Goal: Task Accomplishment & Management: Use online tool/utility

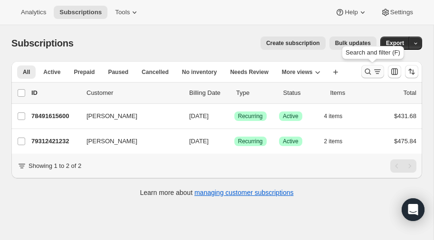
click at [369, 71] on icon "Search and filter results" at bounding box center [368, 72] width 6 height 6
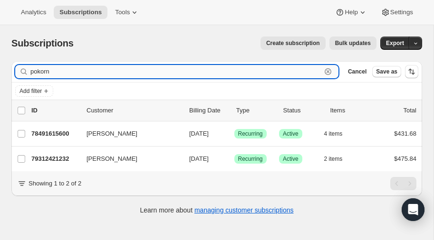
click at [99, 75] on input "pokorn" at bounding box center [175, 71] width 291 height 13
type input "p"
type input "[PERSON_NAME]"
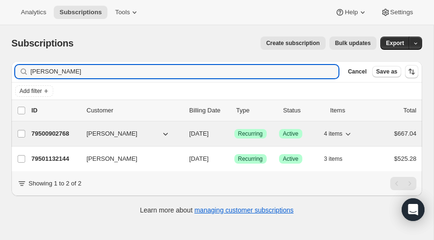
click at [52, 130] on p "79500902768" at bounding box center [54, 133] width 47 height 9
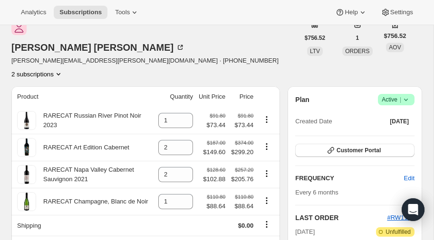
scroll to position [48, 0]
click at [60, 74] on icon "Product actions" at bounding box center [59, 75] width 4 height 2
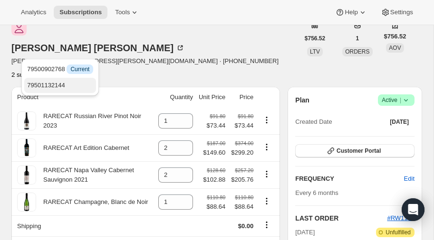
click at [53, 86] on span "79501132144" at bounding box center [46, 85] width 38 height 7
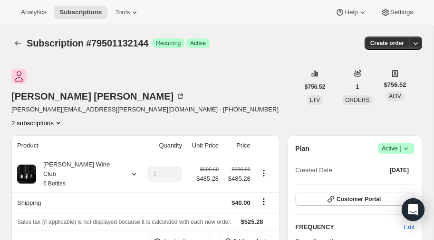
click at [63, 118] on icon "Product actions" at bounding box center [58, 122] width 9 height 9
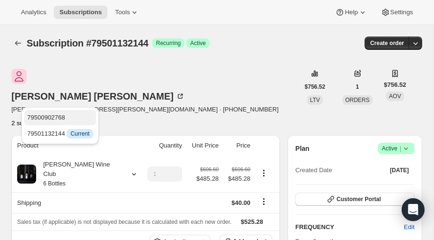
click at [54, 117] on span "79500902768" at bounding box center [46, 117] width 38 height 7
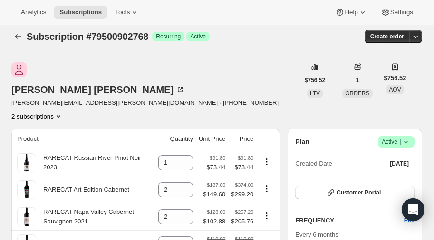
scroll to position [8, 0]
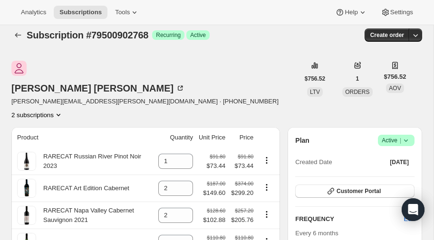
click at [63, 110] on icon "Product actions" at bounding box center [58, 114] width 9 height 9
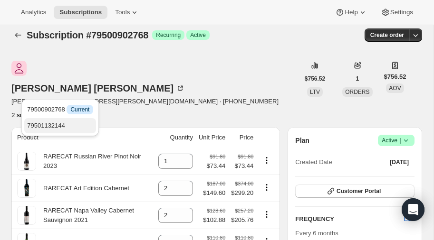
click at [57, 124] on span "79501132144" at bounding box center [46, 125] width 38 height 7
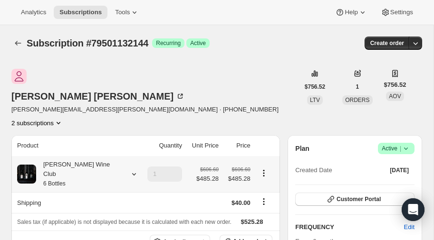
click at [129, 170] on icon at bounding box center [133, 174] width 9 height 9
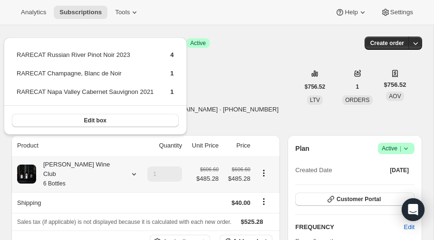
click at [129, 170] on icon at bounding box center [133, 174] width 9 height 9
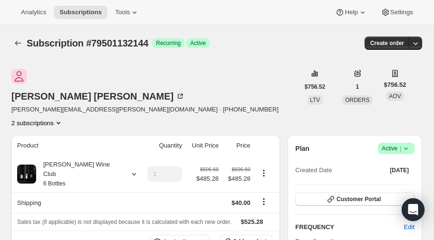
click at [60, 122] on icon "Product actions" at bounding box center [59, 123] width 4 height 2
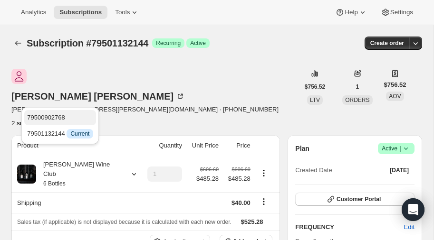
click at [60, 114] on span "79500902768" at bounding box center [46, 117] width 38 height 7
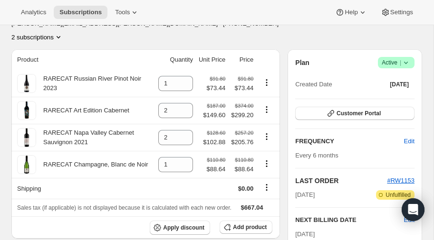
scroll to position [86, 0]
click at [266, 78] on icon "Product actions" at bounding box center [266, 82] width 9 height 9
click at [262, 76] on span "Remove" at bounding box center [260, 77] width 23 height 7
type input "0"
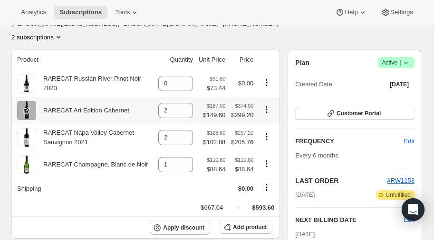
click at [266, 109] on icon "Product actions" at bounding box center [266, 109] width 1 height 1
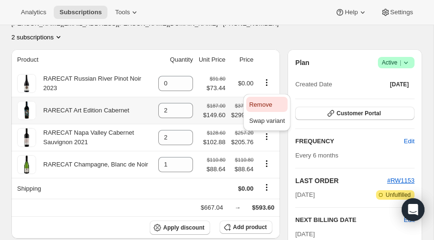
click at [263, 103] on span "Remove" at bounding box center [260, 104] width 23 height 7
type input "0"
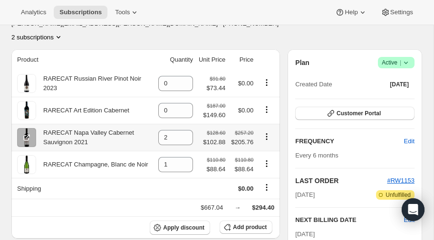
click at [265, 132] on icon "Product actions" at bounding box center [266, 136] width 9 height 9
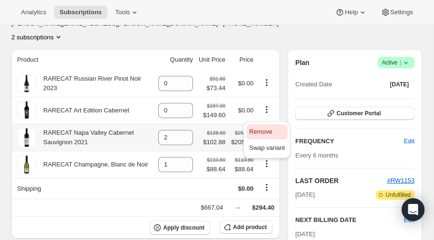
click at [261, 135] on span "Remove" at bounding box center [260, 131] width 23 height 7
type input "0"
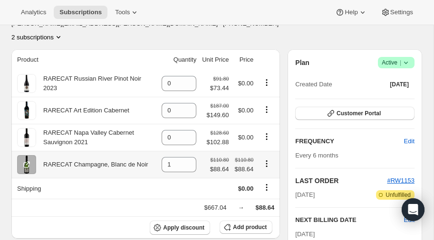
click at [265, 159] on icon "Product actions" at bounding box center [266, 163] width 9 height 9
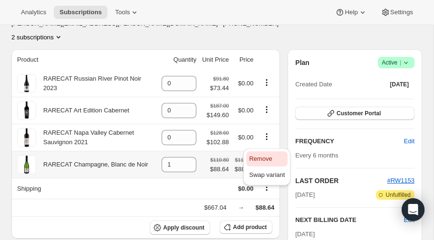
click at [260, 155] on span "Remove" at bounding box center [260, 158] width 23 height 7
type input "0"
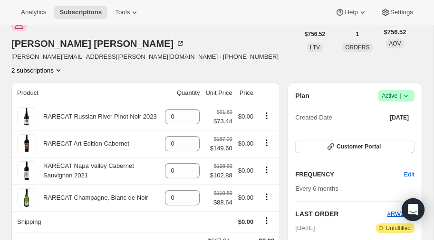
scroll to position [142, 0]
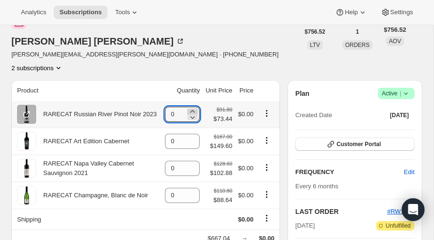
click at [191, 110] on icon at bounding box center [192, 111] width 4 height 2
type input "1"
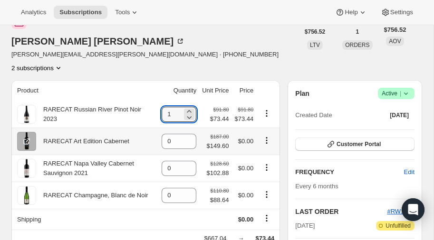
click at [266, 136] on icon "Product actions" at bounding box center [266, 140] width 9 height 9
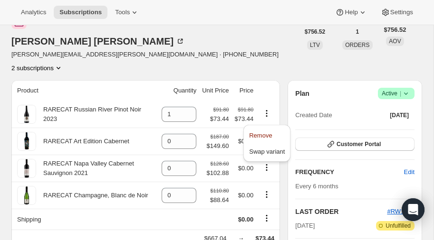
click at [192, 40] on div "[PERSON_NAME] [PERSON_NAME][EMAIL_ADDRESS][PERSON_NAME][DOMAIN_NAME] · [PHONE_N…" at bounding box center [154, 43] width 287 height 59
type input "2"
type input "1"
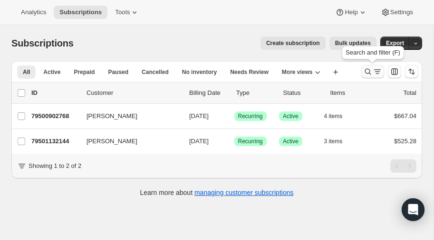
click at [366, 71] on icon "Search and filter results" at bounding box center [367, 71] width 9 height 9
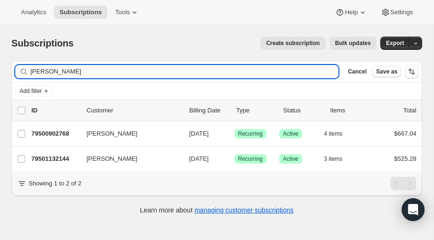
click at [131, 72] on input "[PERSON_NAME]" at bounding box center [184, 71] width 308 height 13
type input "s"
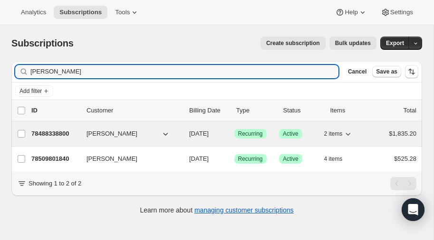
type input "[PERSON_NAME]"
click at [165, 131] on icon "button" at bounding box center [165, 133] width 9 height 9
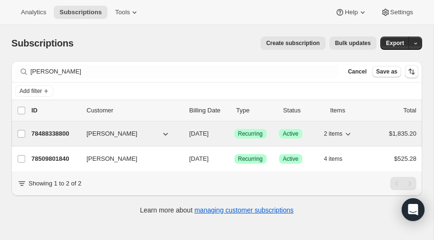
click at [60, 129] on p "78488338800" at bounding box center [54, 133] width 47 height 9
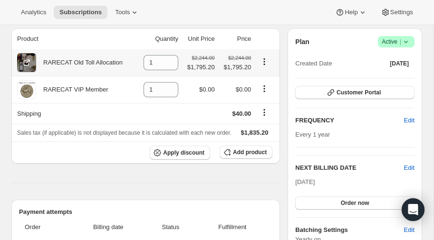
scroll to position [83, 0]
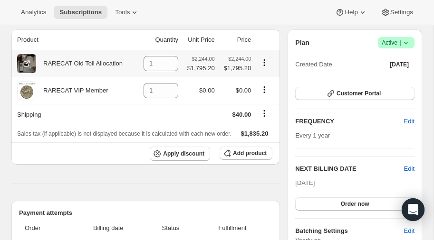
click at [263, 60] on icon "Product actions" at bounding box center [263, 62] width 9 height 9
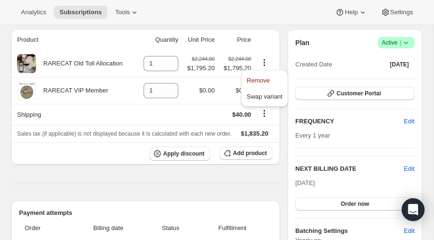
click at [274, 5] on div "Analytics Subscriptions Tools Help Settings" at bounding box center [217, 12] width 434 height 25
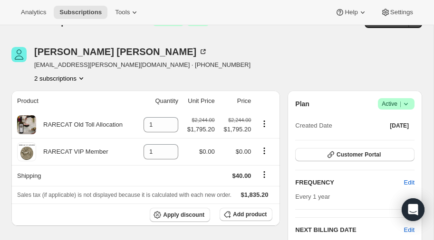
scroll to position [0, 0]
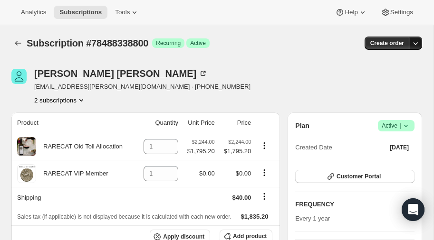
click at [416, 41] on icon "button" at bounding box center [414, 42] width 9 height 9
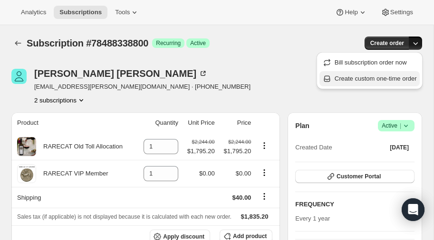
click at [362, 78] on span "Create custom one-time order" at bounding box center [375, 78] width 82 height 7
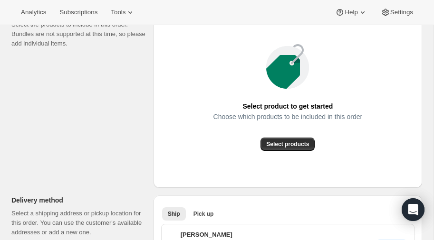
scroll to position [156, 0]
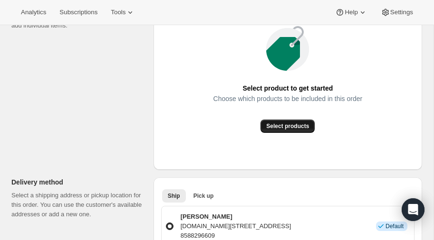
click at [283, 125] on span "Select products" at bounding box center [287, 127] width 43 height 8
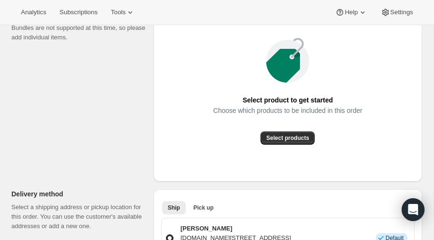
scroll to position [143, 0]
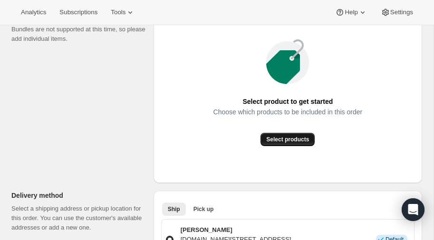
click at [285, 137] on span "Select products" at bounding box center [287, 140] width 43 height 8
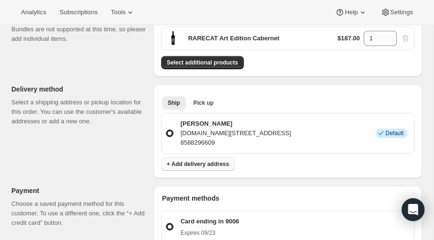
click at [204, 162] on span "+ Add delivery address" at bounding box center [198, 165] width 62 height 8
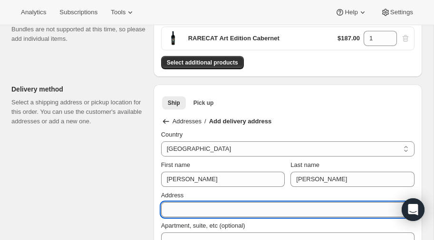
click at [189, 207] on input "Address" at bounding box center [287, 209] width 253 height 15
paste input "[STREET_ADDRESS][PERSON_NAME]"
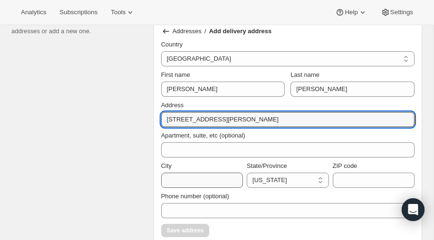
scroll to position [235, 0]
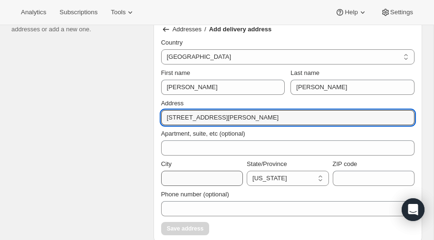
type input "[STREET_ADDRESS][PERSON_NAME]"
click at [203, 176] on input "City" at bounding box center [202, 178] width 82 height 15
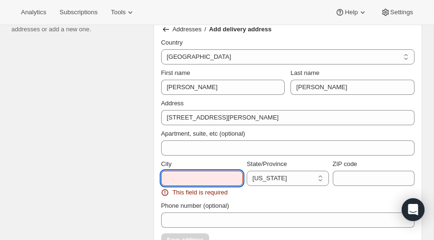
click at [176, 179] on input "City" at bounding box center [202, 178] width 82 height 15
paste input "[GEOGRAPHIC_DATA]"
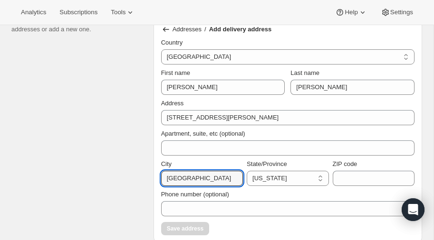
type input "[GEOGRAPHIC_DATA]"
click at [378, 175] on input "ZIP code" at bounding box center [373, 178] width 82 height 15
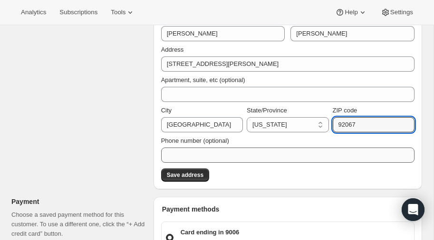
scroll to position [290, 0]
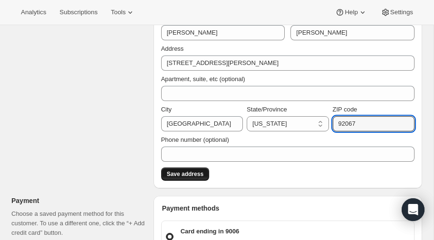
type input "92067"
click at [181, 173] on span "Save address" at bounding box center [185, 174] width 37 height 8
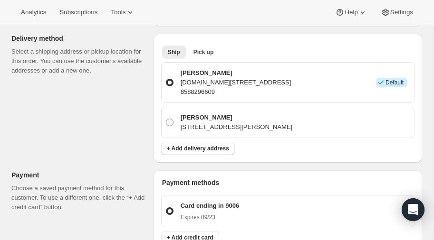
scroll to position [193, 0]
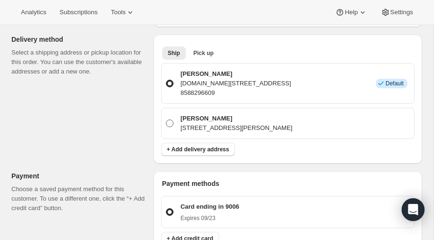
click at [170, 123] on span at bounding box center [170, 124] width 8 height 8
click at [166, 120] on input "[PERSON_NAME] [STREET_ADDRESS][PERSON_NAME]" at bounding box center [166, 120] width 0 height 0
radio input "true"
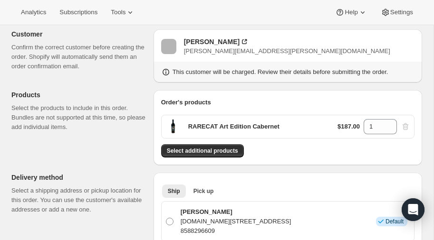
scroll to position [55, 0]
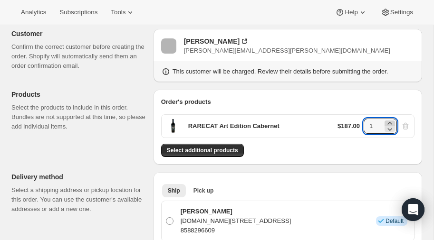
click at [389, 122] on icon at bounding box center [389, 123] width 9 height 9
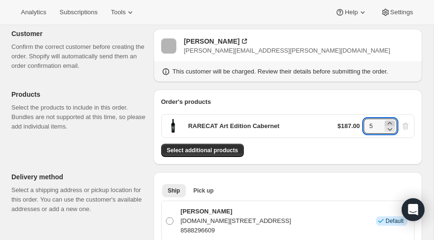
type input "6"
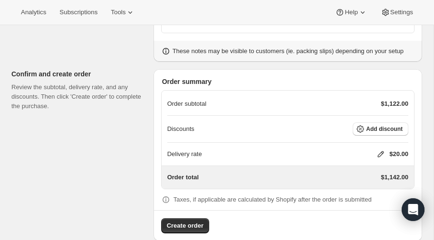
scroll to position [475, 0]
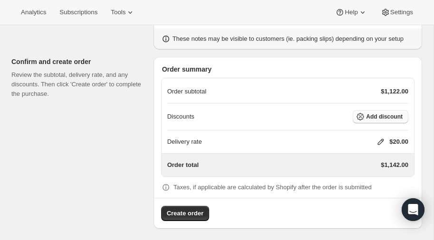
click at [385, 113] on span "Add discount" at bounding box center [384, 117] width 37 height 8
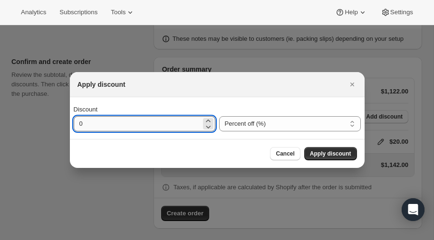
click at [138, 123] on input "0" at bounding box center [137, 123] width 127 height 15
type input "20"
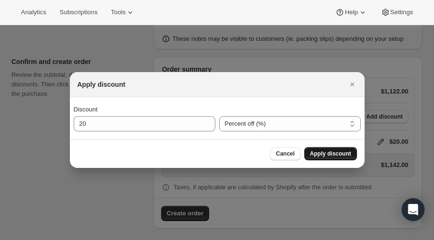
click at [323, 152] on span "Apply discount" at bounding box center [330, 154] width 41 height 8
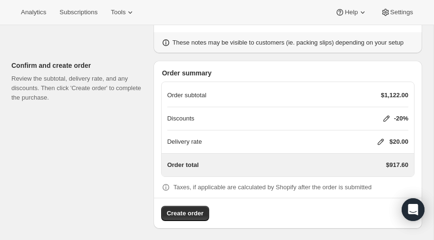
click at [384, 138] on icon at bounding box center [380, 141] width 9 height 9
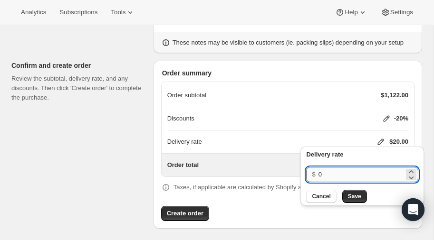
click at [329, 174] on input "0" at bounding box center [360, 174] width 85 height 15
type input "40"
click at [350, 198] on span "Save" at bounding box center [354, 197] width 13 height 8
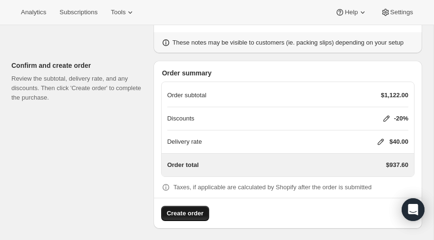
click at [173, 209] on span "Create order" at bounding box center [185, 213] width 37 height 9
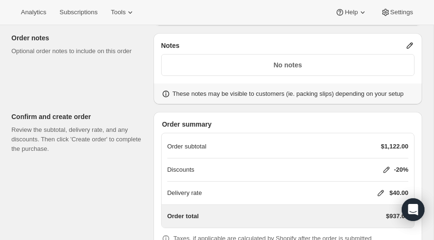
scroll to position [0, 0]
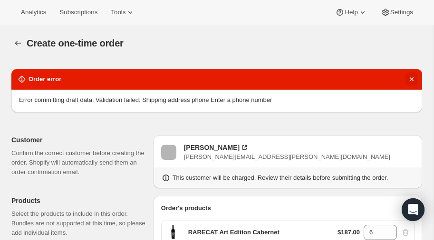
click at [410, 76] on icon "Dismiss notification" at bounding box center [410, 79] width 9 height 9
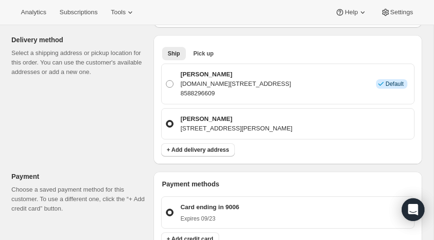
scroll to position [192, 0]
click at [200, 149] on span "+ Add delivery address" at bounding box center [198, 151] width 62 height 8
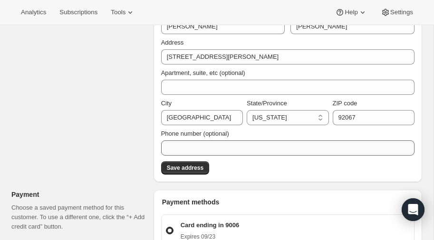
scroll to position [297, 0]
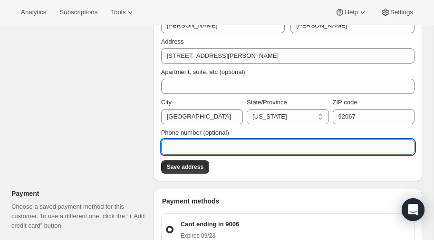
click at [225, 145] on input "Phone number (optional)" at bounding box center [287, 147] width 253 height 15
paste input "[PHONE_NUMBER]"
type input "[PHONE_NUMBER]"
click at [186, 164] on span "Save address" at bounding box center [185, 167] width 37 height 8
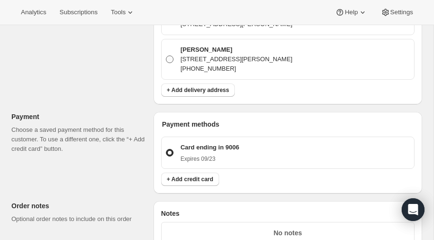
click at [171, 57] on span at bounding box center [170, 60] width 8 height 8
click at [166, 56] on input "[PERSON_NAME] [STREET_ADDRESS][PERSON_NAME] [PHONE_NUMBER]" at bounding box center [166, 56] width 0 height 0
radio input "true"
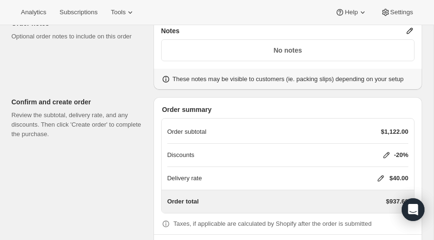
scroll to position [490, 0]
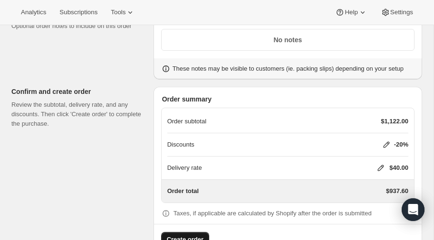
click at [189, 235] on span "Create order" at bounding box center [185, 239] width 37 height 9
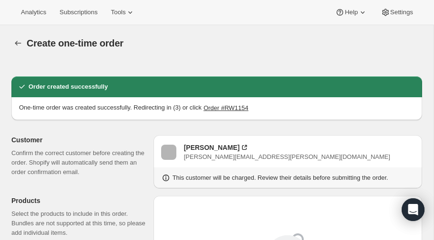
radio input "true"
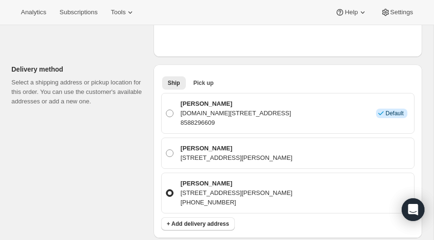
scroll to position [321, 0]
